Goal: Information Seeking & Learning: Learn about a topic

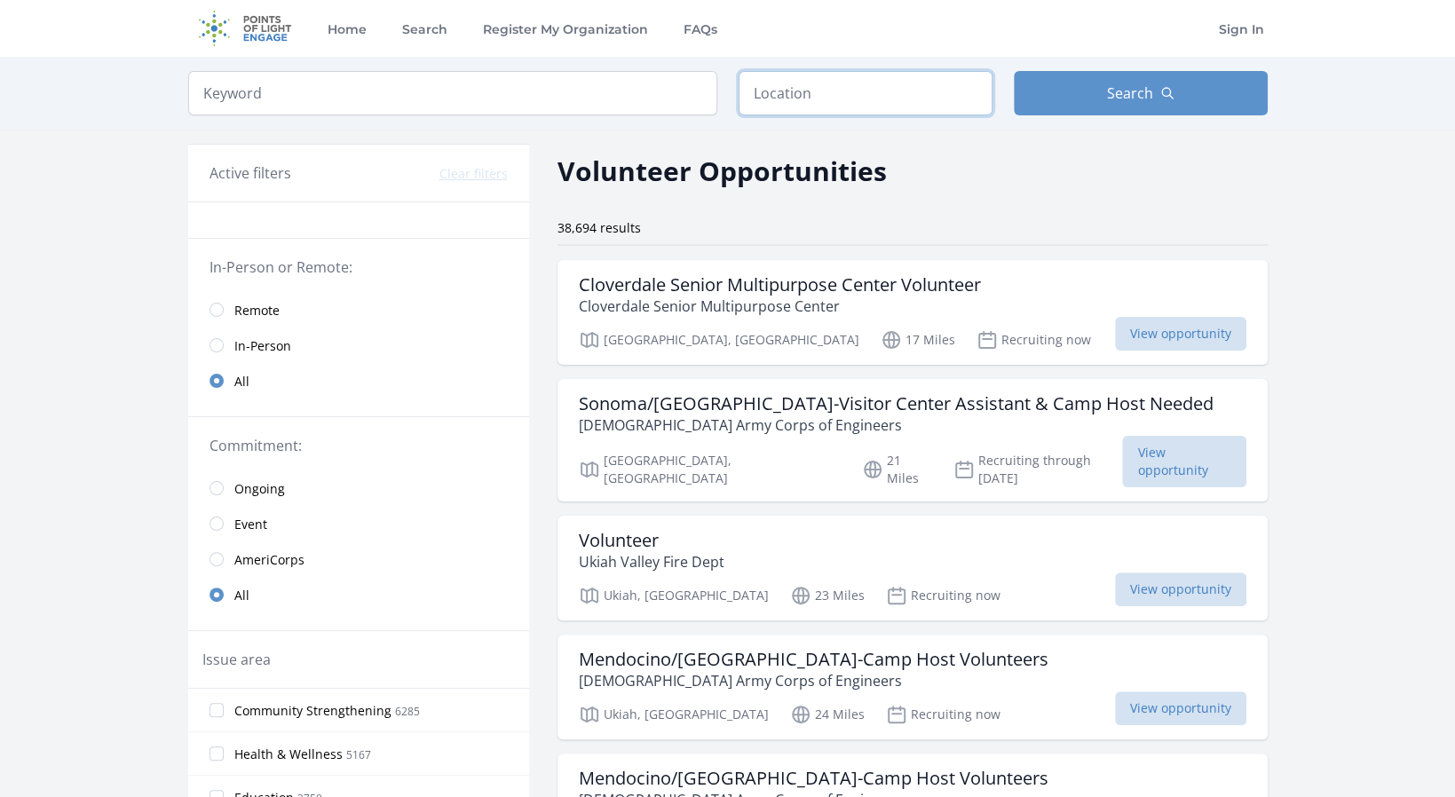
click at [805, 83] on input "text" at bounding box center [865, 93] width 254 height 44
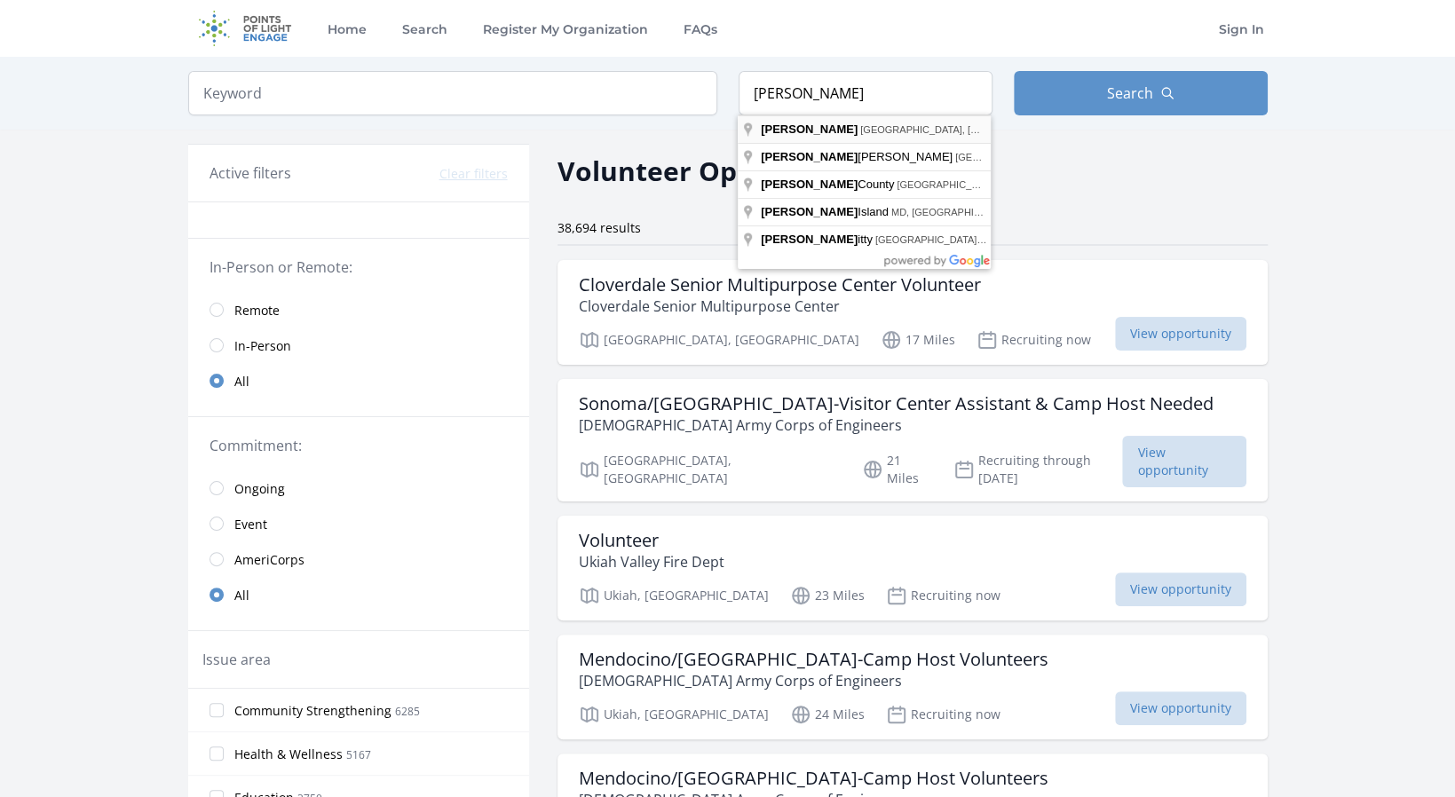
type input "[GEOGRAPHIC_DATA], [GEOGRAPHIC_DATA], [GEOGRAPHIC_DATA]"
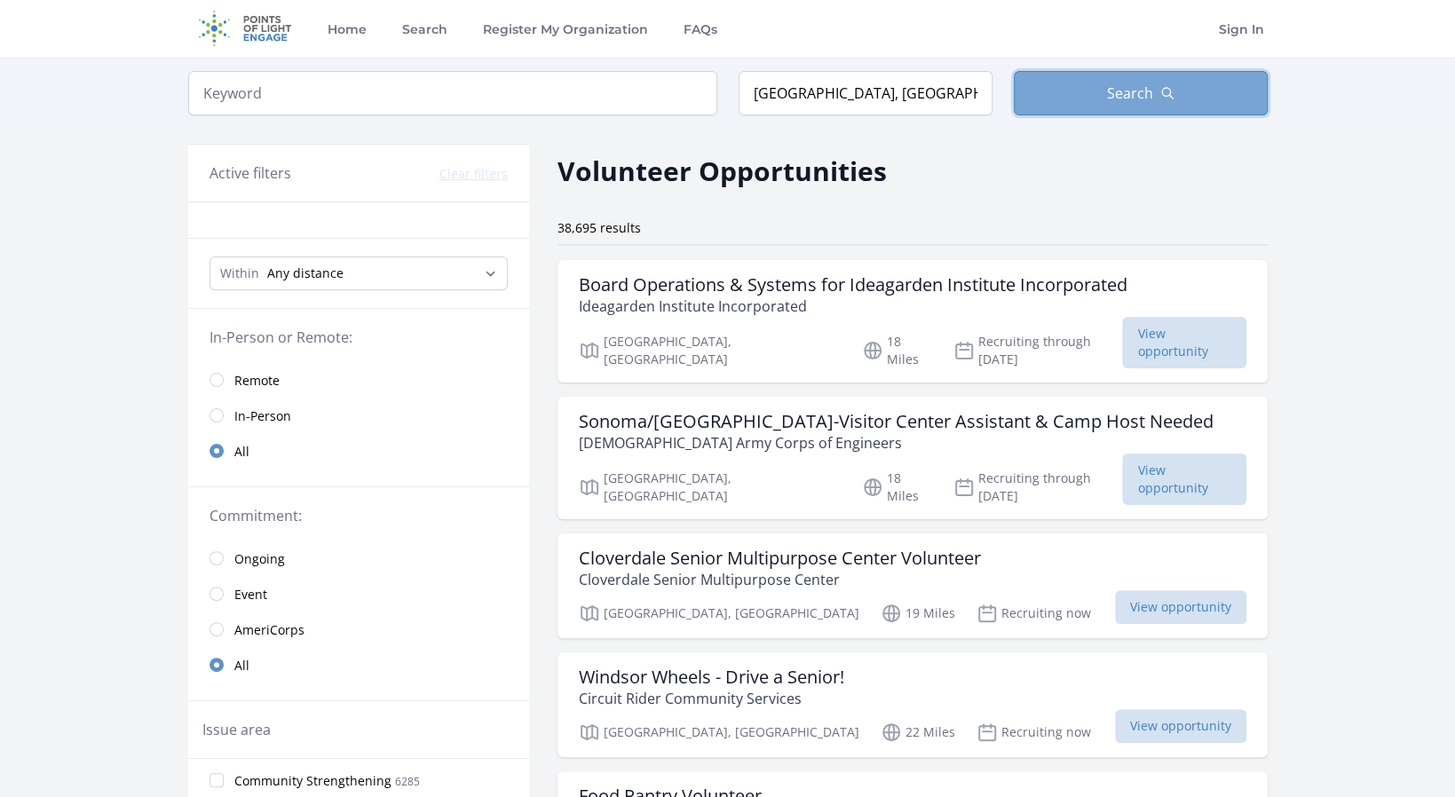
click at [1071, 99] on button "Search" at bounding box center [1141, 93] width 254 height 44
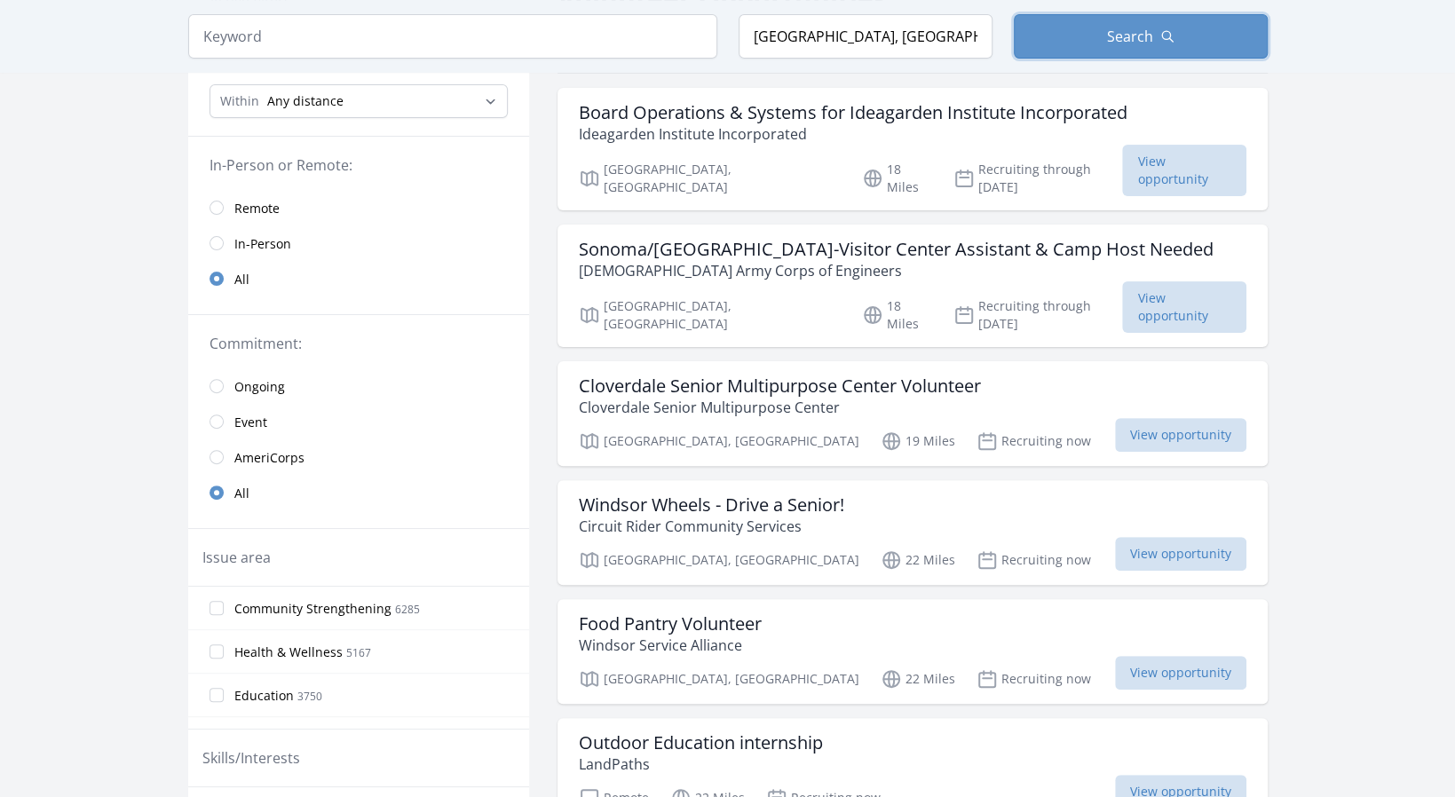
scroll to position [178, 0]
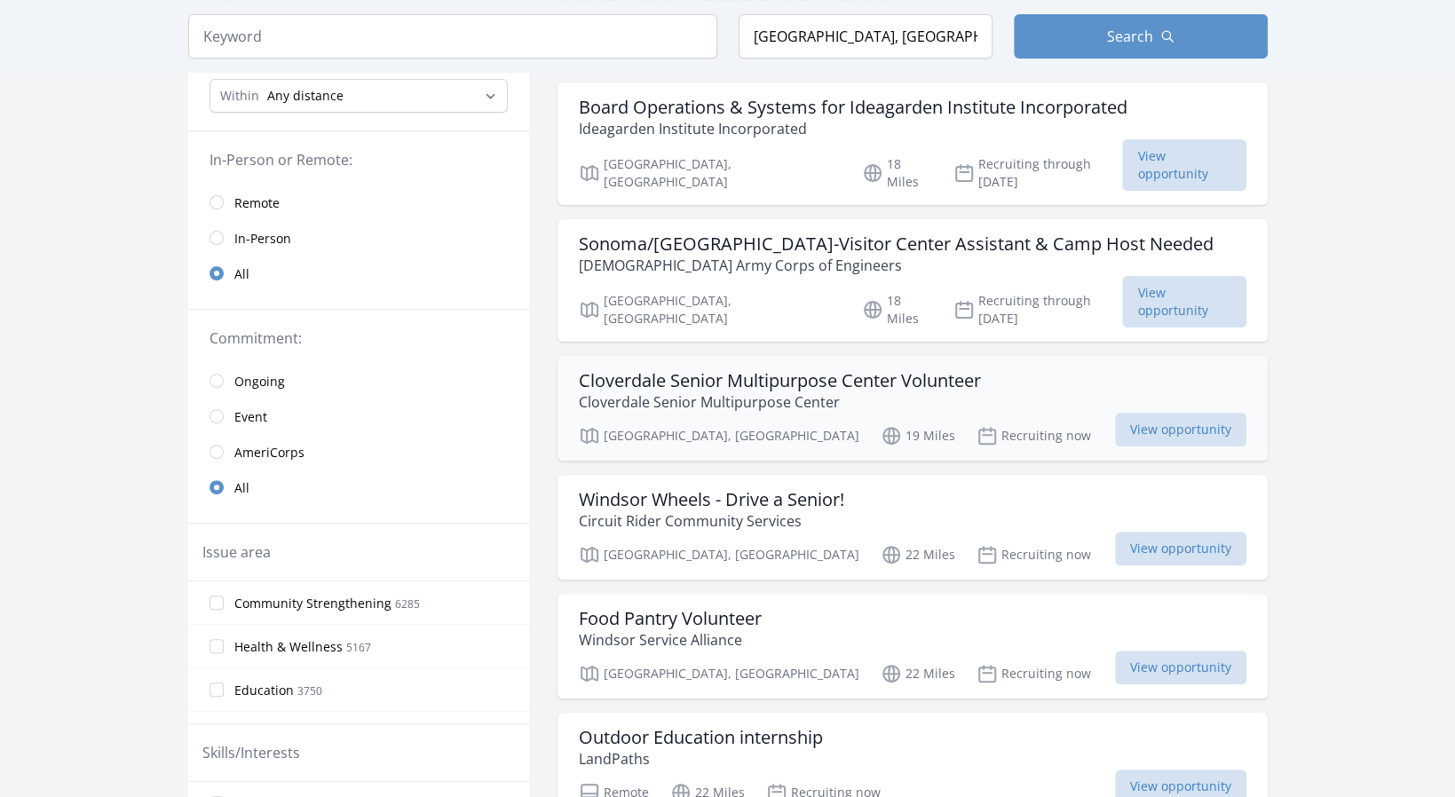
click at [739, 370] on h3 "Cloverdale Senior Multipurpose Center Volunteer" at bounding box center [780, 380] width 402 height 21
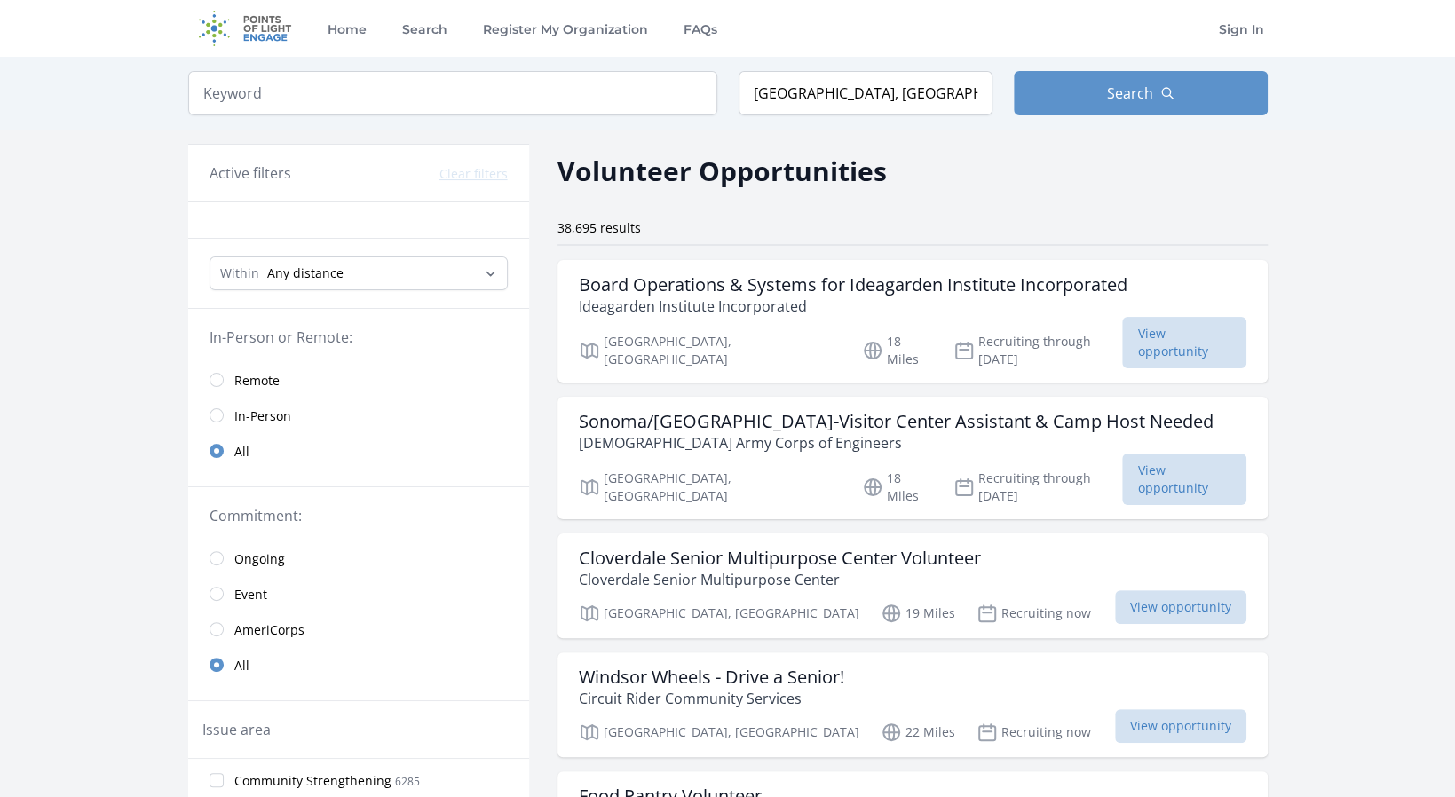
click at [261, 372] on span "Remote" at bounding box center [256, 381] width 45 height 18
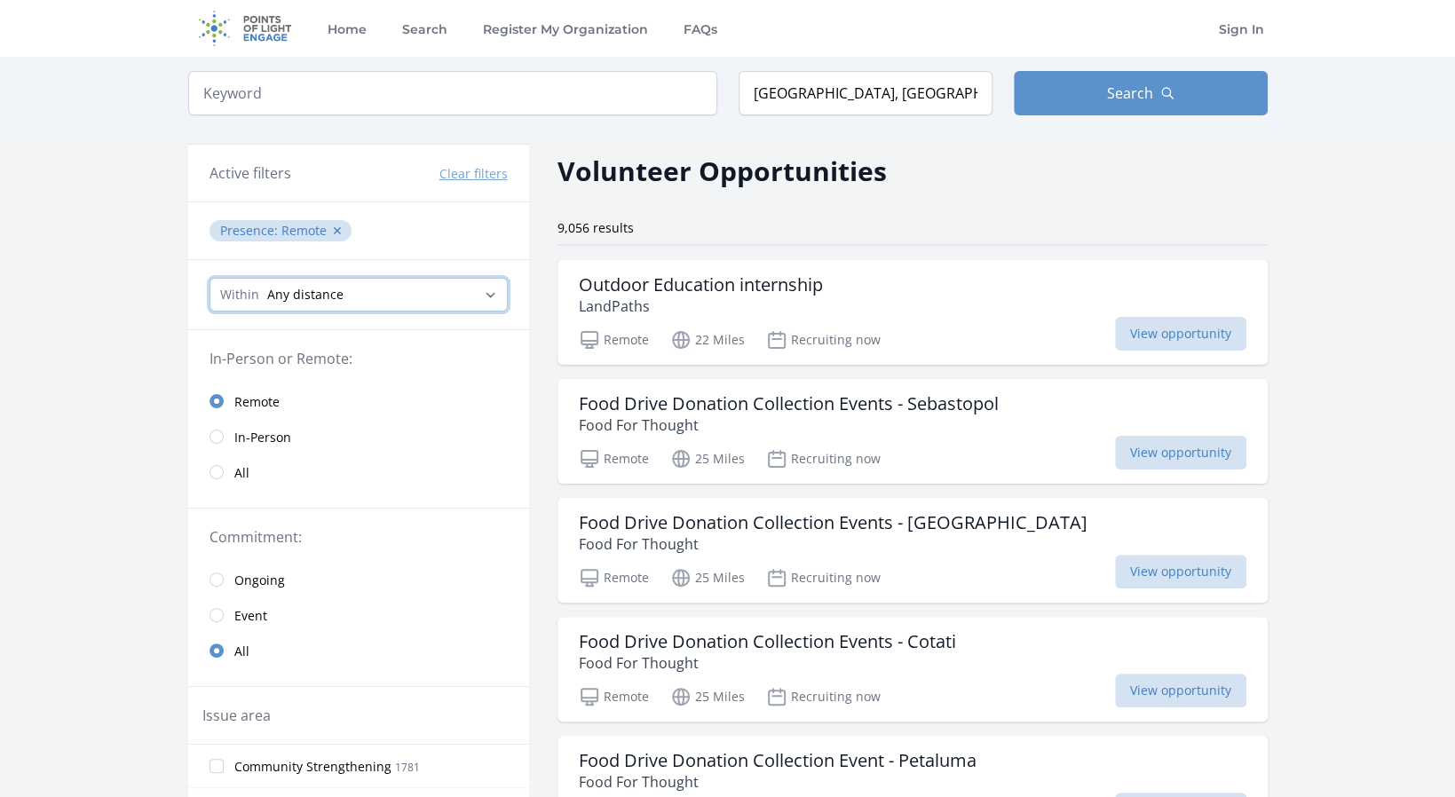
click at [373, 299] on select "Any distance , 5 Miles , 20 Miles , 50 Miles , 100 Miles" at bounding box center [358, 295] width 298 height 34
click at [373, 298] on select "Any distance , 5 Miles , 20 Miles , 50 Miles , 100 Miles" at bounding box center [358, 295] width 298 height 34
click at [373, 297] on select "Any distance , 5 Miles , 20 Miles , 50 Miles , 100 Miles" at bounding box center [358, 295] width 298 height 34
click at [736, 430] on p "Food For Thought" at bounding box center [789, 424] width 420 height 21
